Goal: Find specific page/section: Find specific page/section

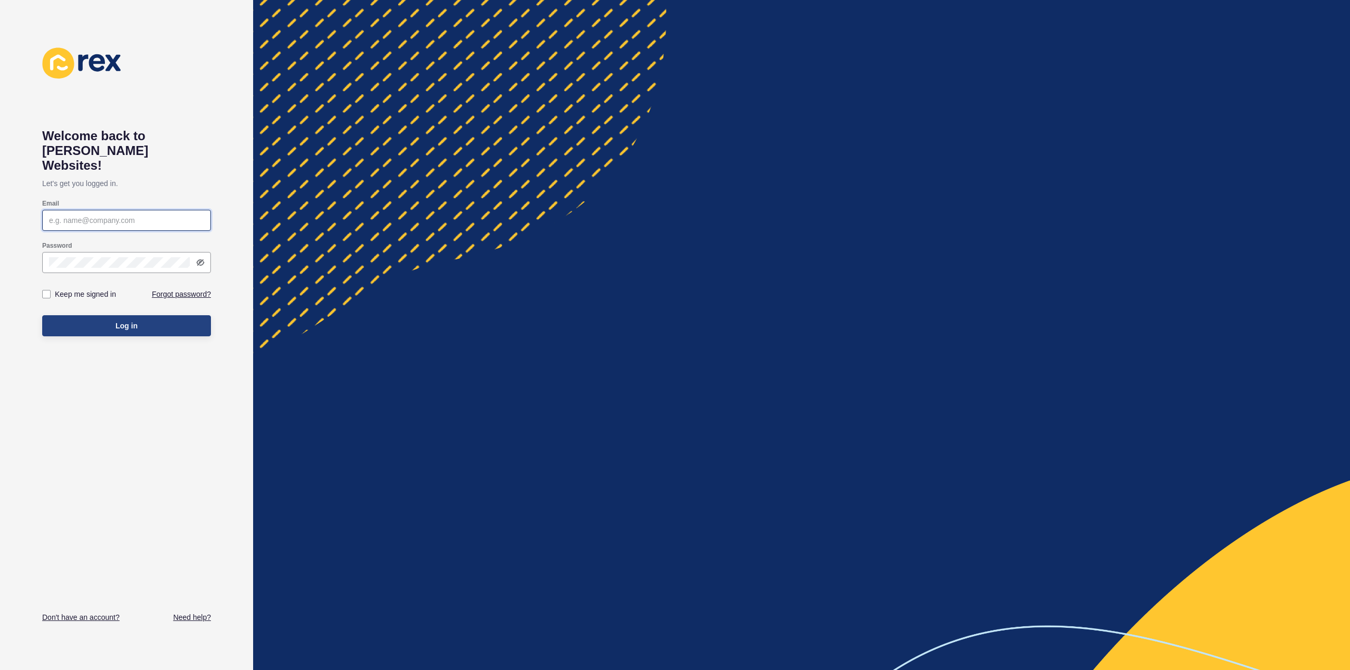
type input "andrew.d@fnbundy.com.au"
click at [134, 321] on span "Log in" at bounding box center [127, 326] width 22 height 11
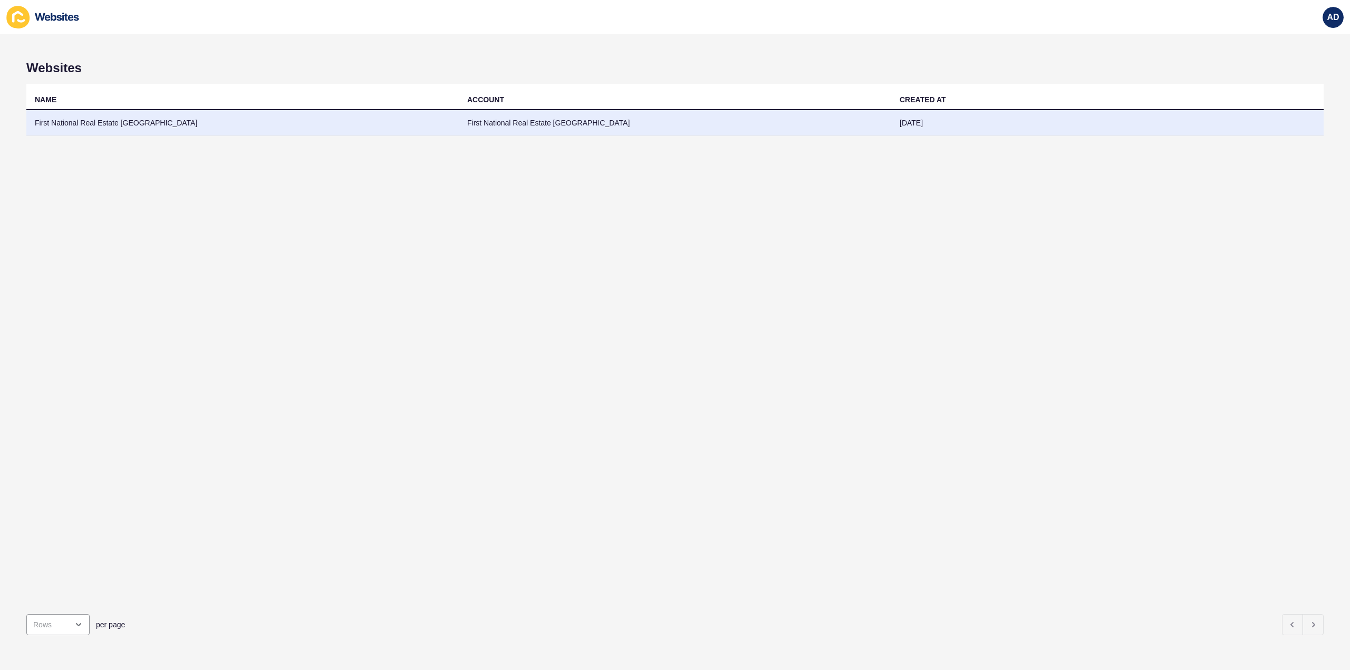
click at [114, 123] on td "First National Real Estate [GEOGRAPHIC_DATA]" at bounding box center [242, 123] width 432 height 26
click at [98, 115] on td "First National Real Estate [GEOGRAPHIC_DATA]" at bounding box center [242, 123] width 432 height 26
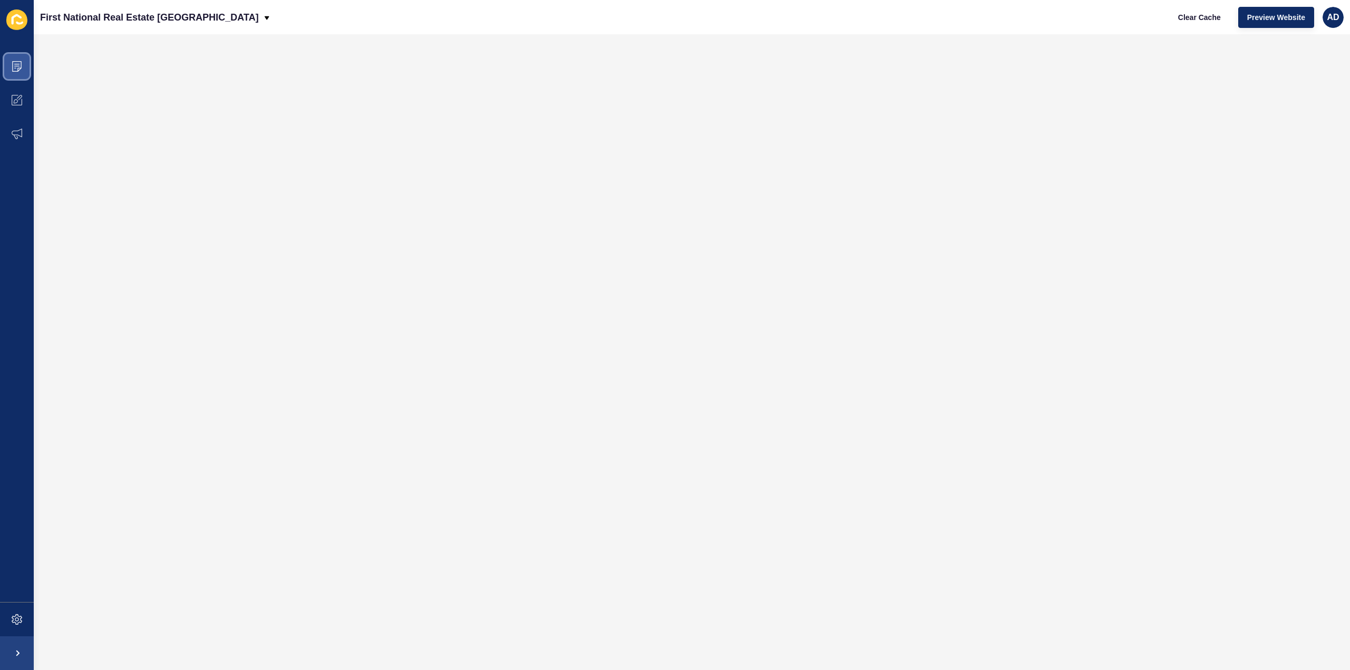
click at [19, 69] on icon at bounding box center [17, 66] width 11 height 11
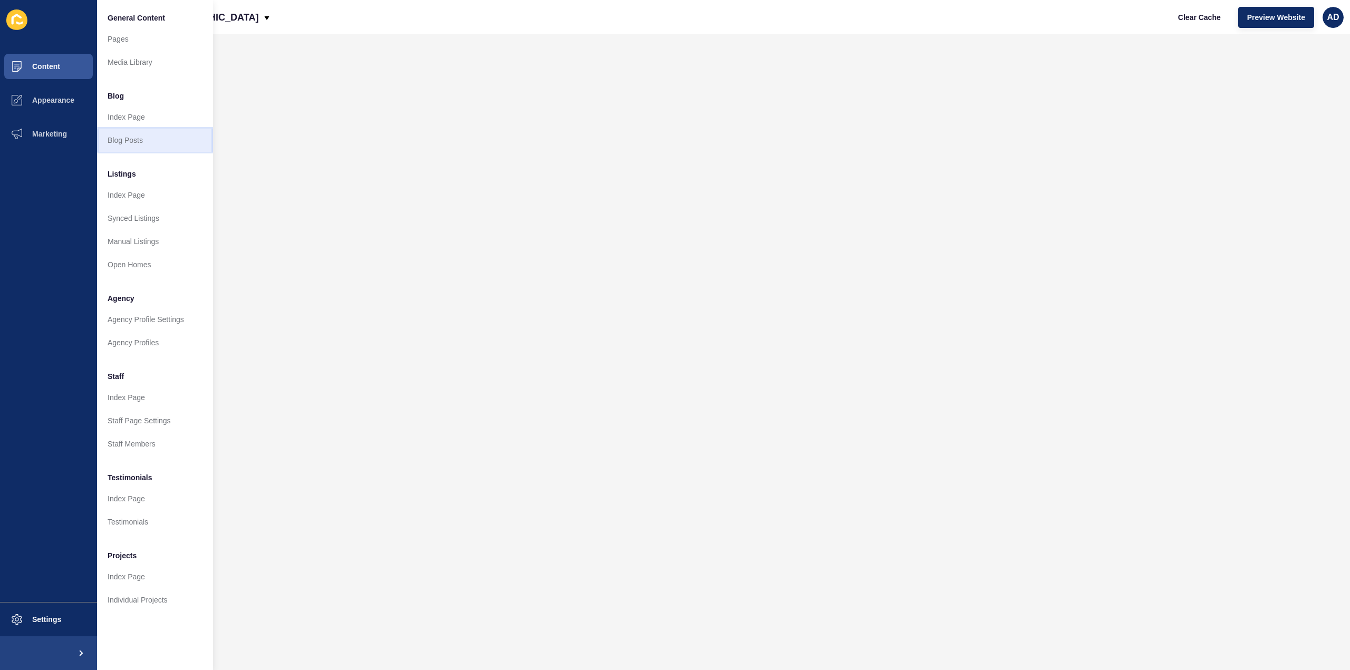
click at [130, 141] on link "Blog Posts" at bounding box center [155, 140] width 116 height 23
